Goal: Information Seeking & Learning: Learn about a topic

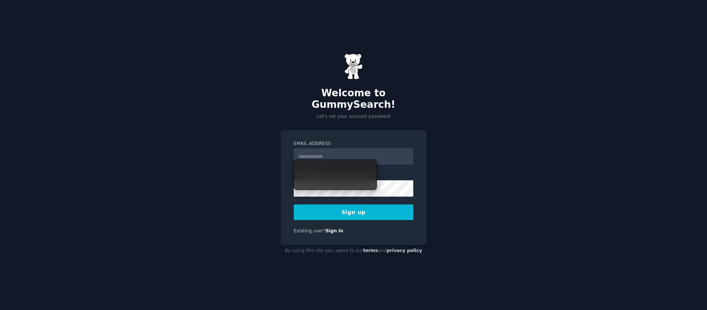
click at [333, 149] on input "Email Address" at bounding box center [354, 156] width 120 height 16
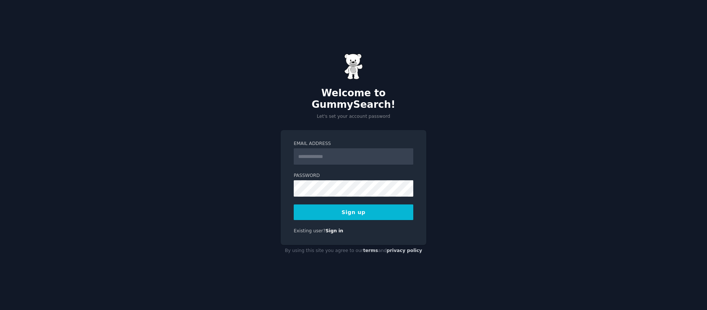
click at [514, 173] on div "Welcome to GummySearch! Let's set your account password Email Address Password …" at bounding box center [353, 155] width 707 height 310
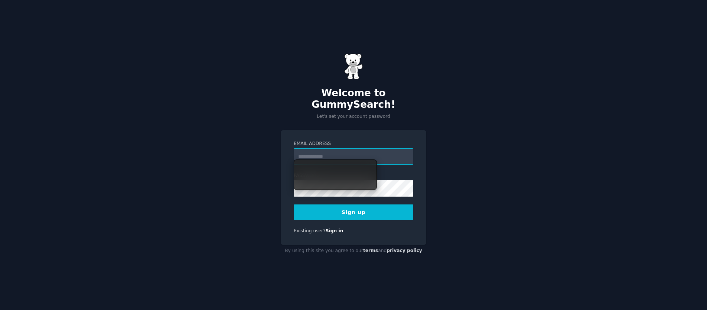
click at [334, 148] on input "Email Address" at bounding box center [354, 156] width 120 height 16
paste input "**********"
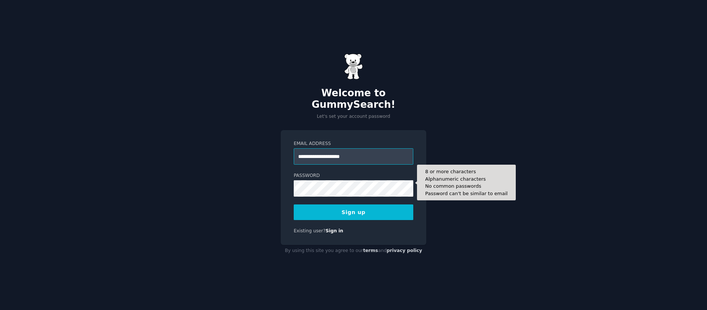
type input "**********"
click at [294, 204] on button "Sign up" at bounding box center [354, 212] width 120 height 16
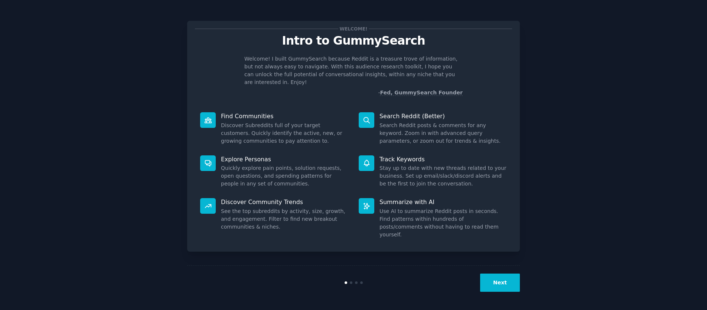
click at [502, 282] on button "Next" at bounding box center [500, 282] width 40 height 18
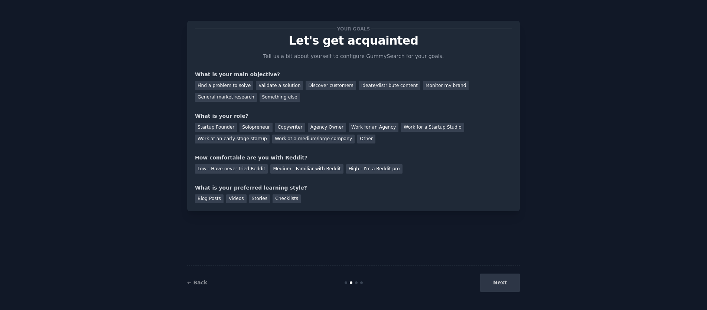
click at [502, 283] on div "Next" at bounding box center [464, 282] width 111 height 18
click at [503, 284] on div "Next" at bounding box center [464, 282] width 111 height 18
click at [503, 277] on div "Next" at bounding box center [464, 282] width 111 height 18
click at [502, 283] on div "Next" at bounding box center [464, 282] width 111 height 18
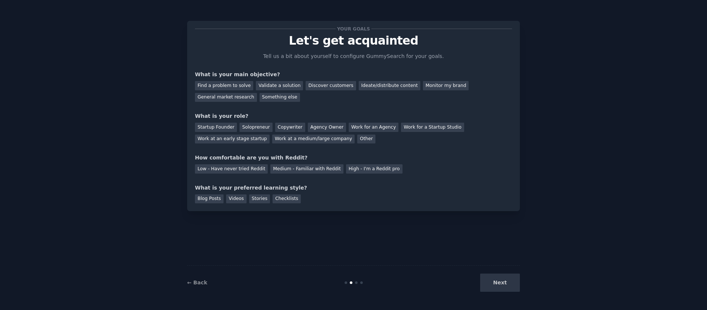
drag, startPoint x: 398, startPoint y: 258, endPoint x: 393, endPoint y: 254, distance: 7.1
click at [398, 258] on div "Your goals Let's get acquainted Tell us a bit about yourself to configure Gummy…" at bounding box center [353, 154] width 333 height 289
click at [242, 88] on div "Find a problem to solve" at bounding box center [224, 85] width 58 height 9
drag, startPoint x: 255, startPoint y: 127, endPoint x: 256, endPoint y: 131, distance: 4.6
click at [255, 127] on div "Solopreneur" at bounding box center [255, 126] width 33 height 9
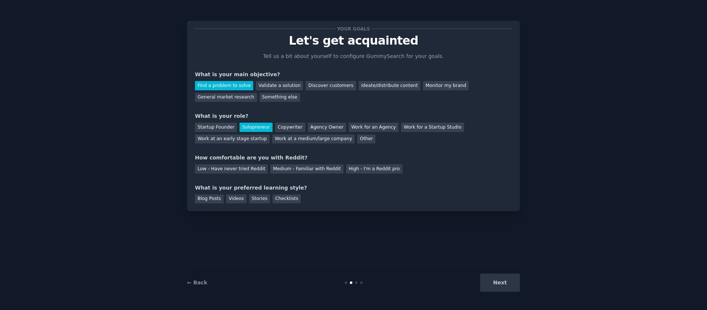
click at [261, 162] on div "Low - Have never tried Reddit Medium - Familiar with Reddit High - I'm a Reddit…" at bounding box center [353, 167] width 317 height 12
click at [255, 168] on div "Low - Have never tried Reddit" at bounding box center [231, 168] width 73 height 9
drag, startPoint x: 258, startPoint y: 196, endPoint x: 271, endPoint y: 200, distance: 13.5
click at [258, 197] on div "Stories" at bounding box center [259, 198] width 21 height 9
click at [507, 285] on button "Next" at bounding box center [500, 282] width 40 height 18
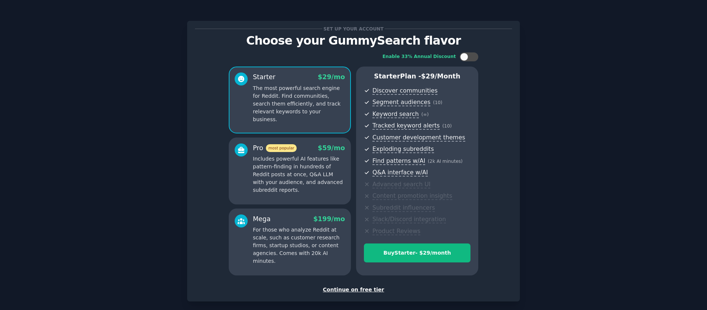
scroll to position [36, 0]
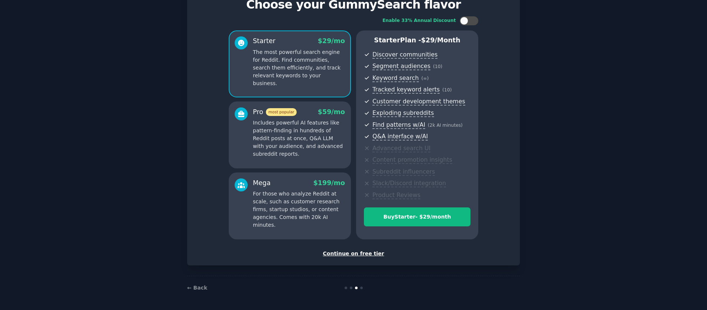
click at [355, 256] on div "Continue on free tier" at bounding box center [353, 253] width 317 height 8
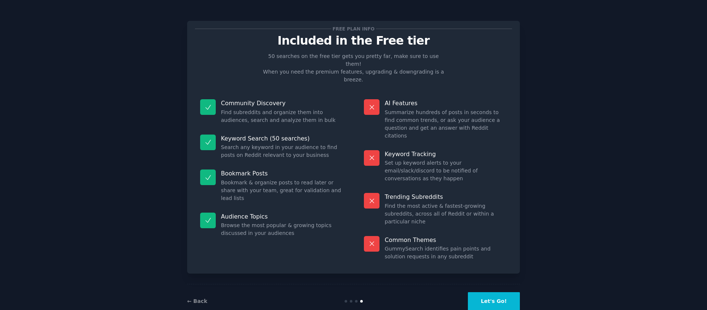
click at [506, 292] on button "Let's Go!" at bounding box center [494, 301] width 52 height 18
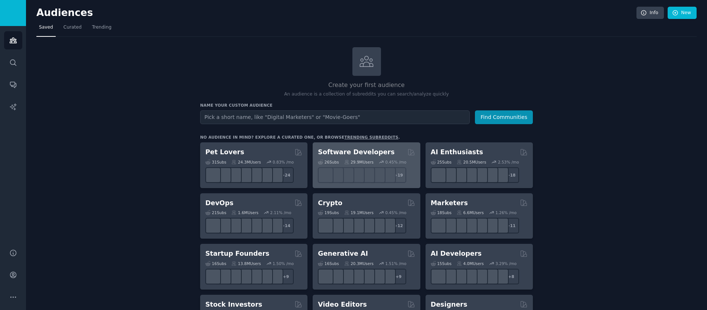
click at [363, 151] on h2 "Software Developers" at bounding box center [356, 151] width 76 height 9
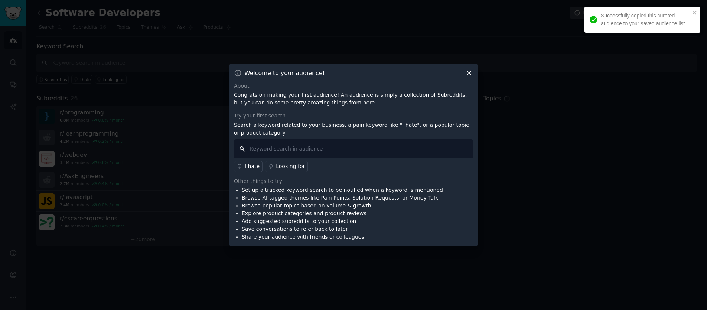
click at [302, 149] on input "text" at bounding box center [353, 148] width 239 height 19
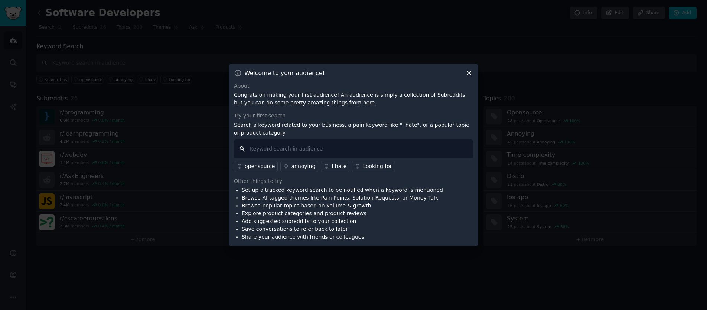
click at [292, 155] on input "text" at bounding box center [353, 148] width 239 height 19
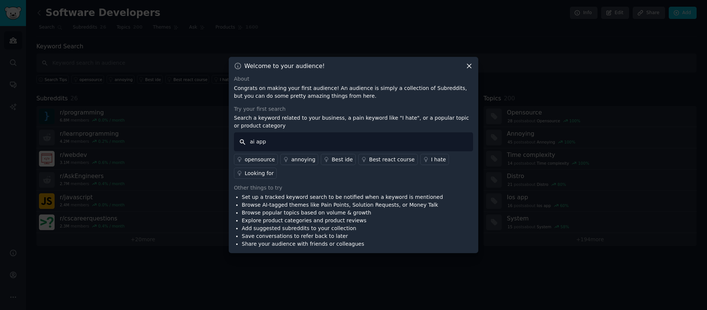
type input "ai app"
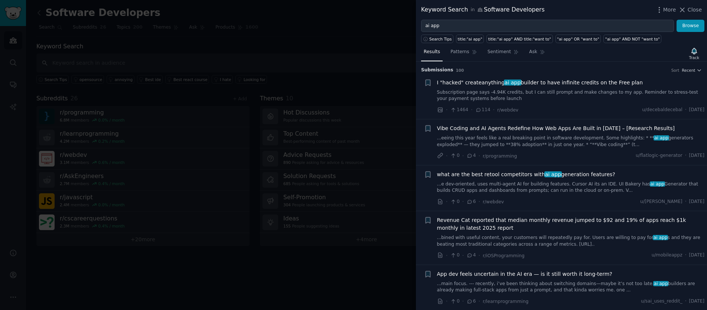
click at [567, 131] on span "Vibe Coding and AI Agents Redefine How Web Apps Are Built in [DATE] – [Research…" at bounding box center [556, 128] width 238 height 8
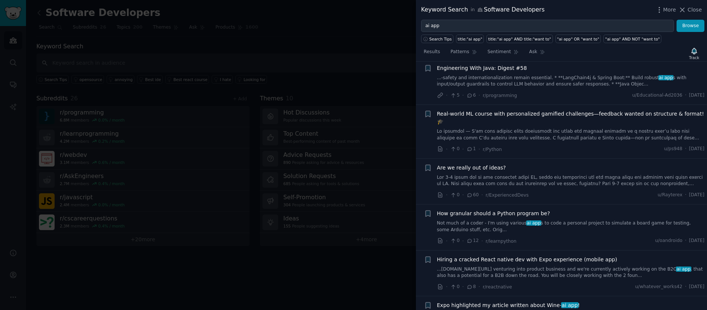
scroll to position [524, 0]
click at [468, 192] on icon at bounding box center [469, 194] width 7 height 5
click at [541, 174] on link at bounding box center [571, 180] width 268 height 13
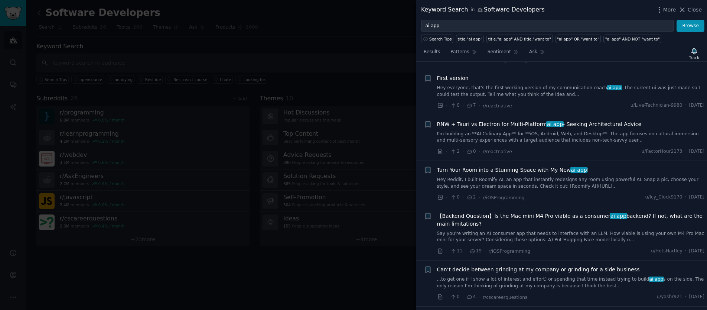
scroll to position [2033, 0]
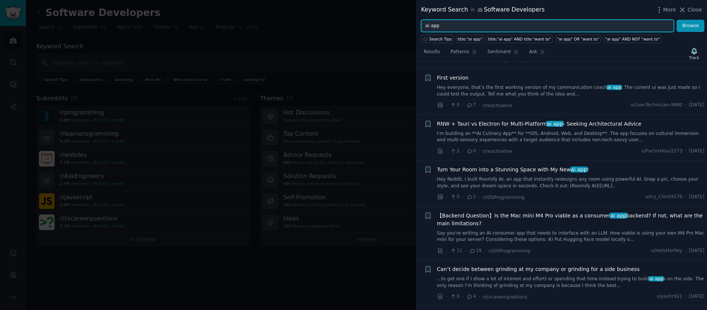
drag, startPoint x: 432, startPoint y: 21, endPoint x: 354, endPoint y: 17, distance: 78.4
click at [354, 17] on div "Keyword Search in Software Developers More Close ai app Browse Search Tips titl…" at bounding box center [353, 155] width 707 height 310
type input "w"
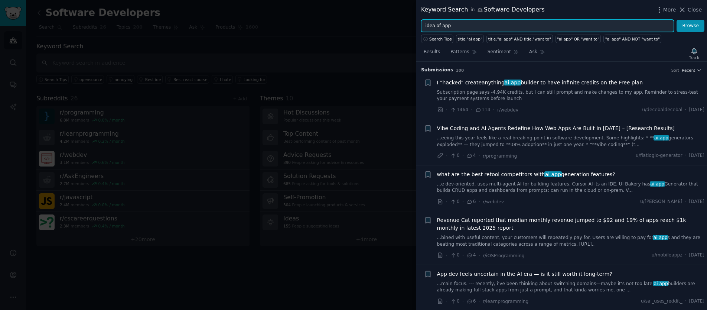
type input "idea of app"
click at [676, 20] on button "Browse" at bounding box center [690, 26] width 28 height 13
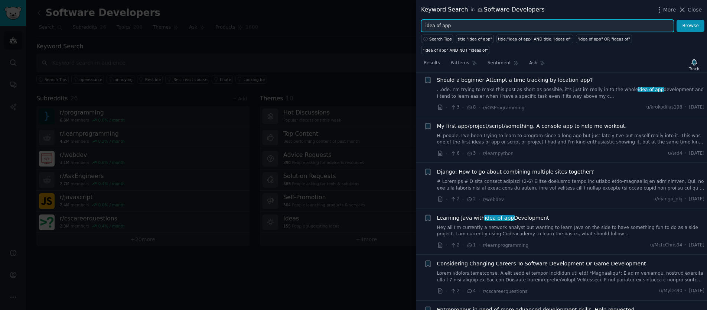
scroll to position [491, 0]
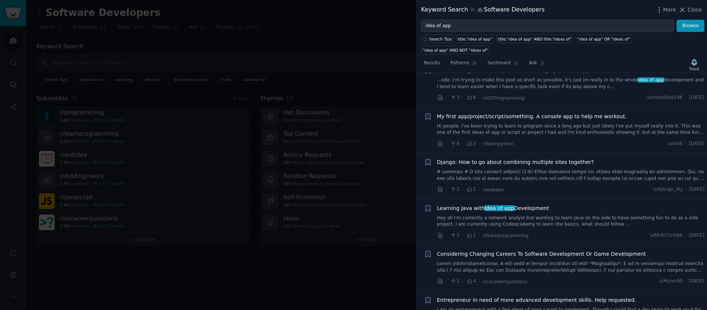
click at [308, 151] on div at bounding box center [353, 155] width 707 height 310
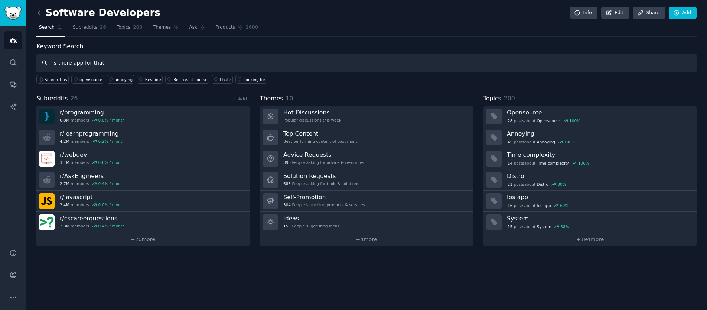
type input "is there app for that"
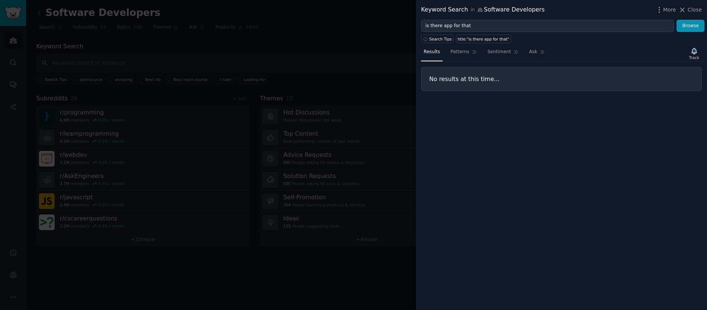
click at [226, 63] on div at bounding box center [353, 155] width 707 height 310
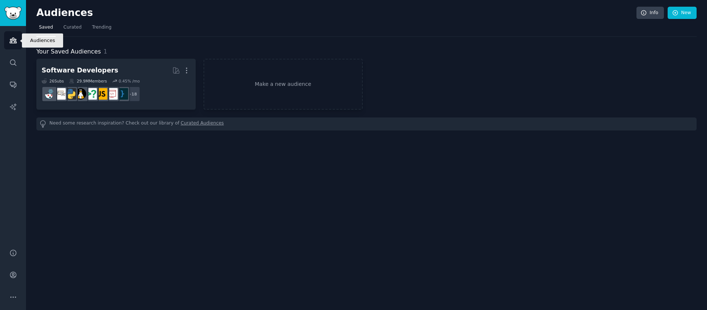
click at [18, 40] on link "Audiences" at bounding box center [13, 40] width 18 height 18
click at [17, 43] on link "Audiences" at bounding box center [13, 40] width 18 height 18
click at [13, 60] on icon "Sidebar" at bounding box center [13, 63] width 8 height 8
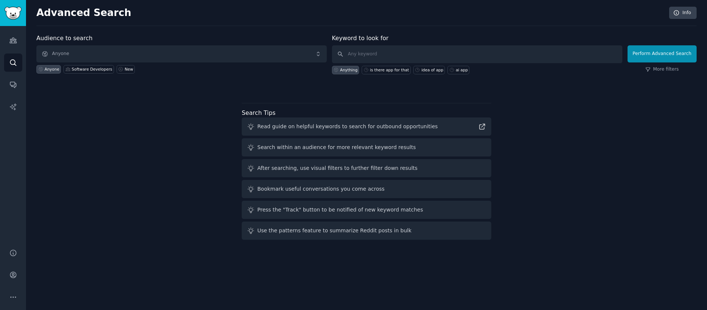
click at [321, 123] on div "Read guide on helpful keywords to search for outbound opportunities" at bounding box center [347, 126] width 180 height 8
click at [480, 126] on icon at bounding box center [482, 126] width 8 height 8
click at [400, 49] on input "text" at bounding box center [477, 54] width 290 height 18
type input "best idea"
click button "Perform Advanced Search" at bounding box center [661, 53] width 69 height 17
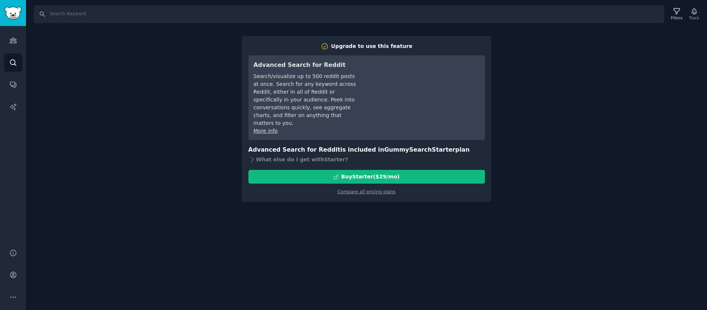
click at [543, 199] on div "Search Filters Track Upgrade to use this feature Advanced Search for Reddit Sea…" at bounding box center [366, 155] width 681 height 310
